Goal: Find specific page/section: Find specific page/section

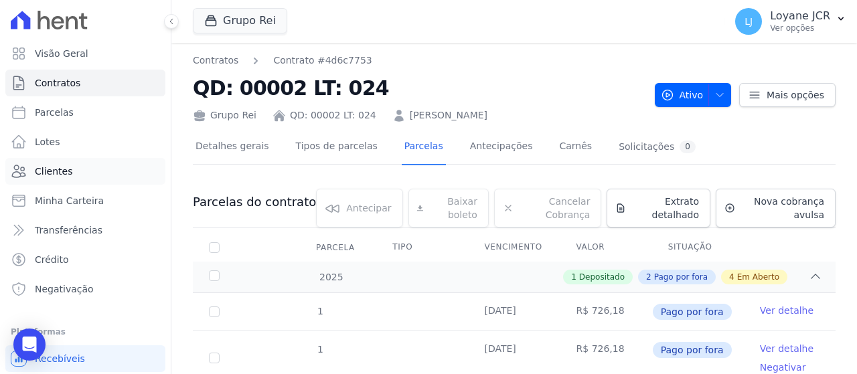
click at [114, 168] on link "Clientes" at bounding box center [85, 171] width 160 height 27
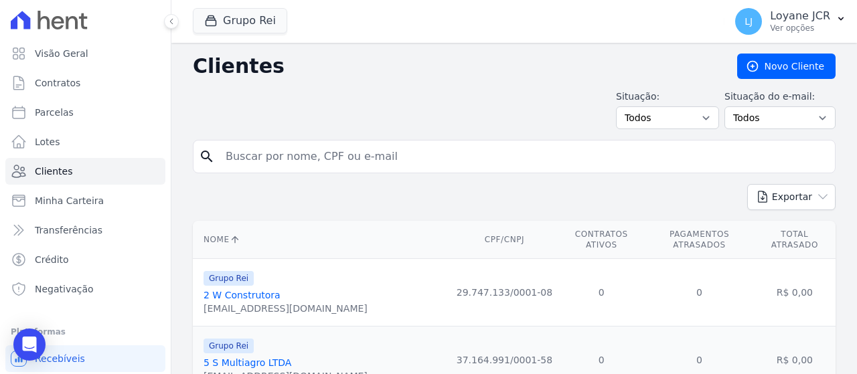
click at [407, 165] on input "search" at bounding box center [524, 156] width 612 height 27
paste input "[PERSON_NAME]"
type input "[PERSON_NAME]"
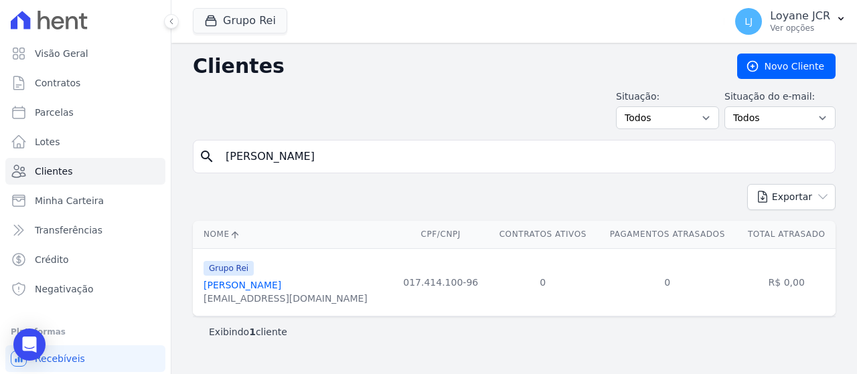
click at [261, 287] on link "[PERSON_NAME]" at bounding box center [243, 285] width 78 height 11
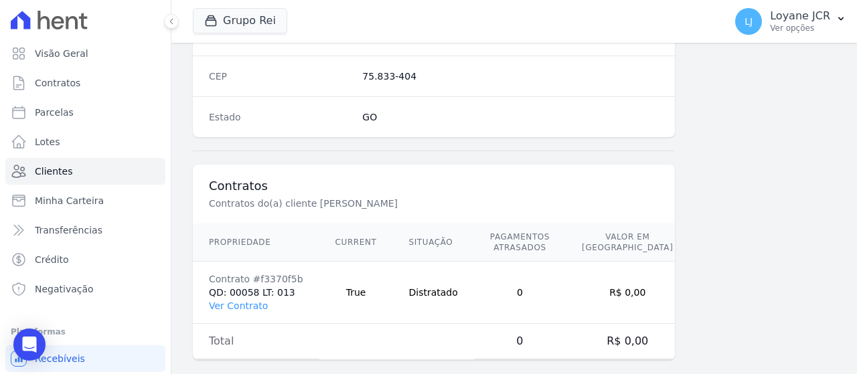
scroll to position [883, 0]
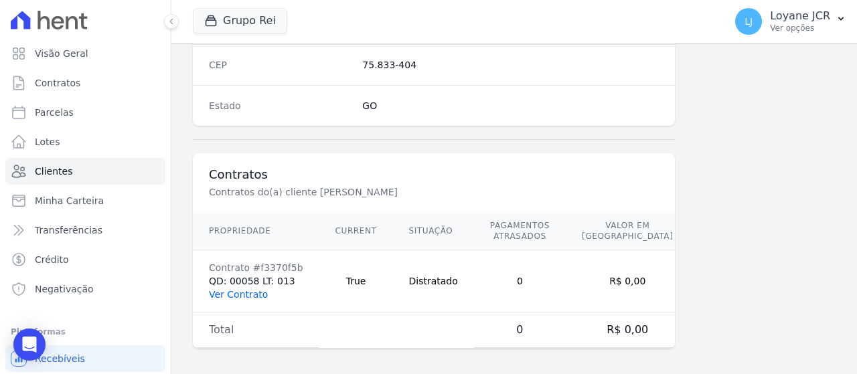
click at [234, 290] on link "Ver Contrato" at bounding box center [238, 294] width 59 height 11
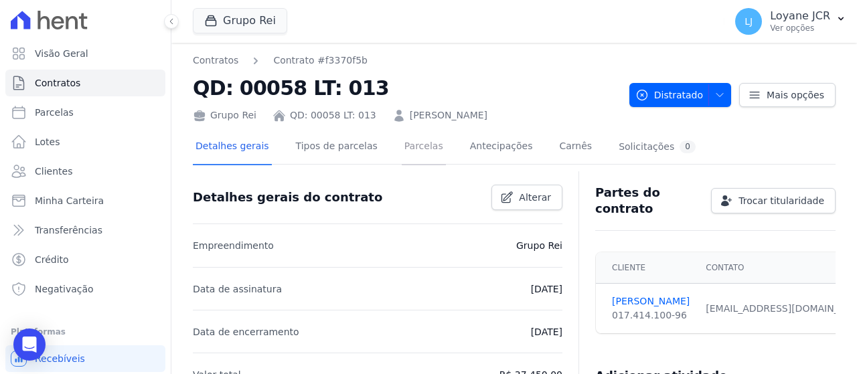
click at [403, 139] on link "Parcelas" at bounding box center [424, 148] width 44 height 36
